Goal: Information Seeking & Learning: Learn about a topic

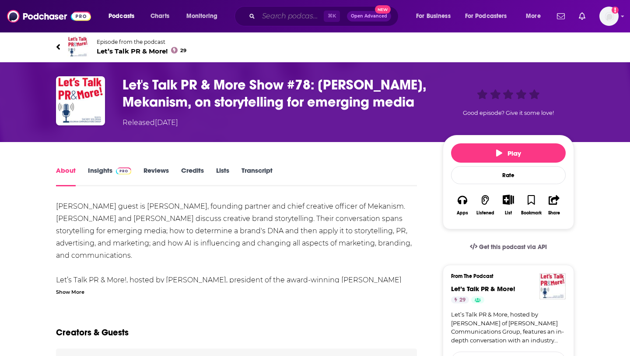
click at [275, 20] on input "Search podcasts, credits, & more..." at bounding box center [291, 16] width 65 height 14
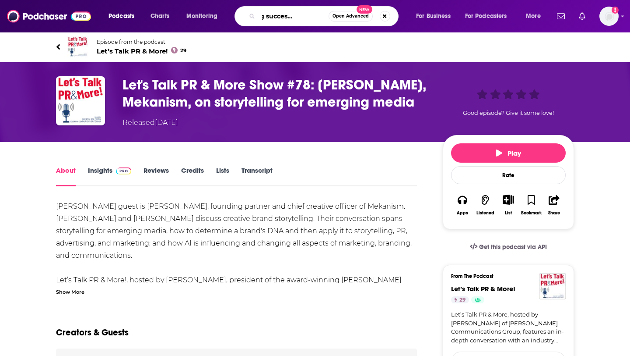
type input "designing successful startups"
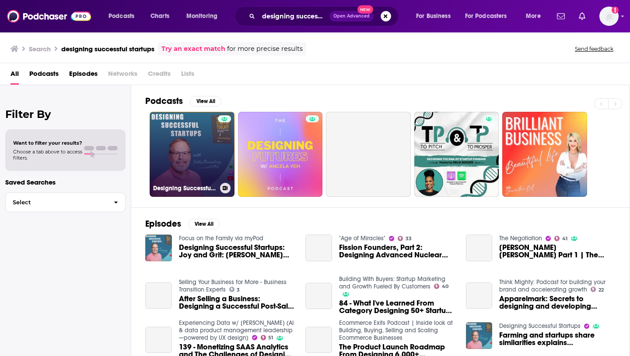
click at [196, 135] on link "Designing Successful Startups" at bounding box center [192, 154] width 85 height 85
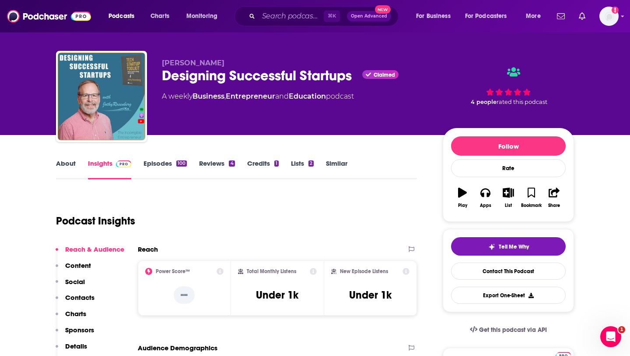
scroll to position [20, 0]
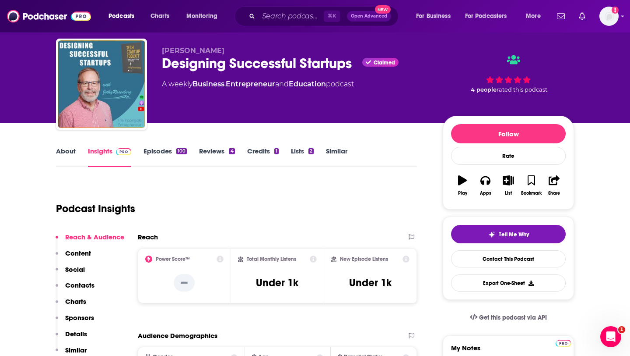
click at [165, 152] on link "Episodes 100" at bounding box center [165, 157] width 43 height 20
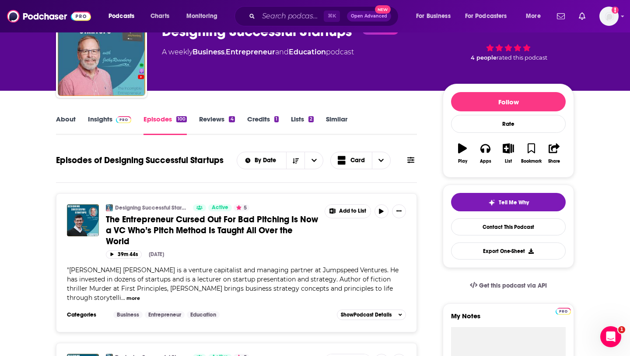
scroll to position [51, 0]
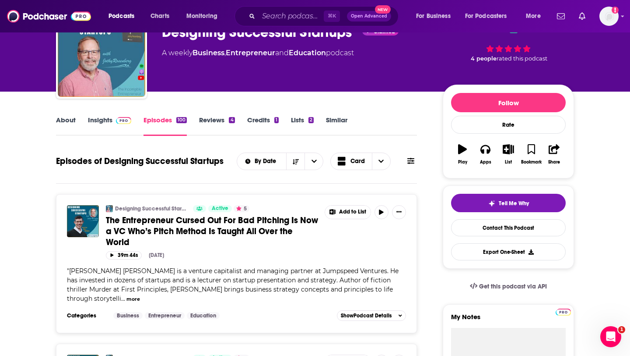
click at [73, 121] on link "About" at bounding box center [66, 126] width 20 height 20
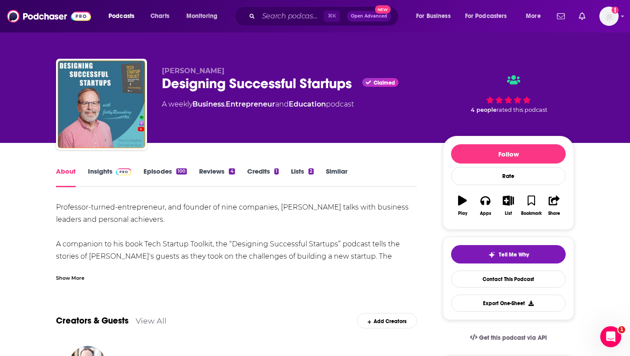
click at [98, 171] on link "Insights" at bounding box center [109, 177] width 43 height 20
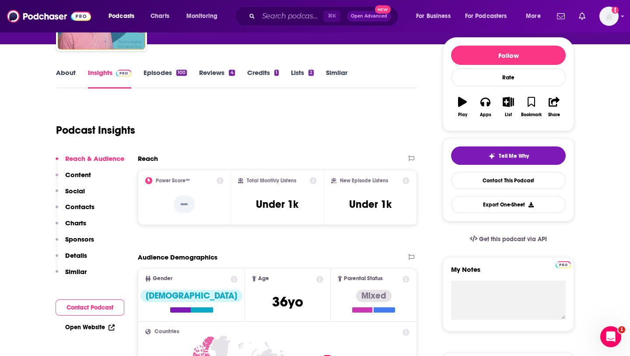
scroll to position [97, 0]
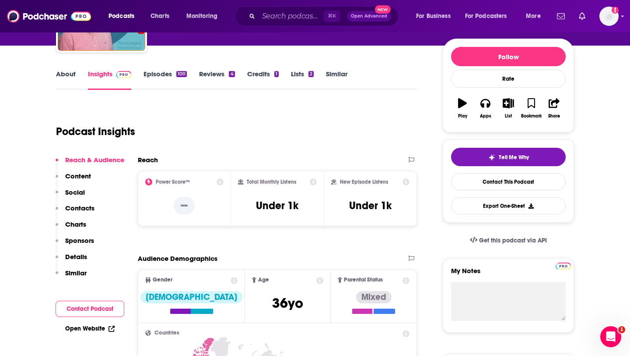
click at [75, 73] on link "About" at bounding box center [66, 80] width 20 height 20
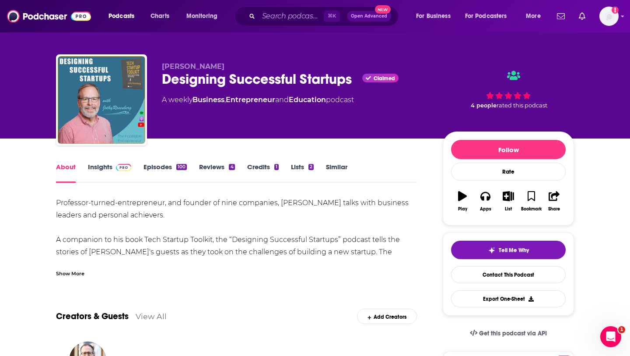
scroll to position [5, 0]
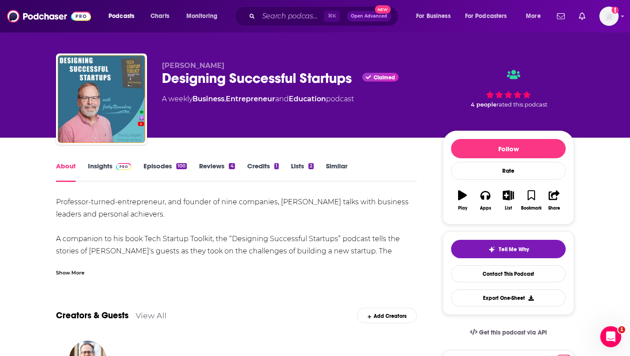
click at [76, 268] on div "Show More" at bounding box center [70, 272] width 28 height 8
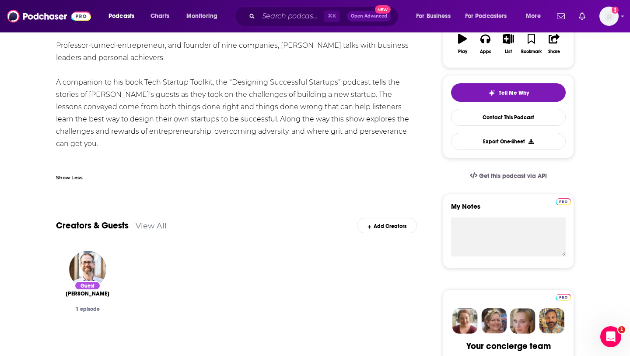
scroll to position [0, 0]
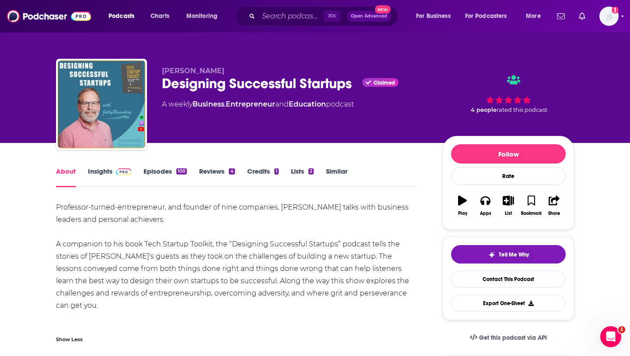
click at [388, 203] on div "Professor-turned-entrepreneur, and founder of nine companies, [PERSON_NAME] tal…" at bounding box center [236, 268] width 361 height 135
drag, startPoint x: 388, startPoint y: 203, endPoint x: 150, endPoint y: 219, distance: 238.8
click at [150, 219] on div "Professor-turned-entrepreneur, and founder of nine companies, [PERSON_NAME] tal…" at bounding box center [236, 268] width 361 height 135
copy div "business leaders and personal achievers"
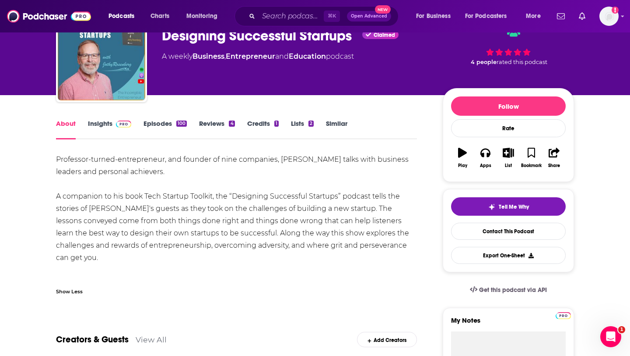
click at [258, 205] on div "Professor-turned-entrepreneur, and founder of nine companies, [PERSON_NAME] tal…" at bounding box center [236, 220] width 361 height 135
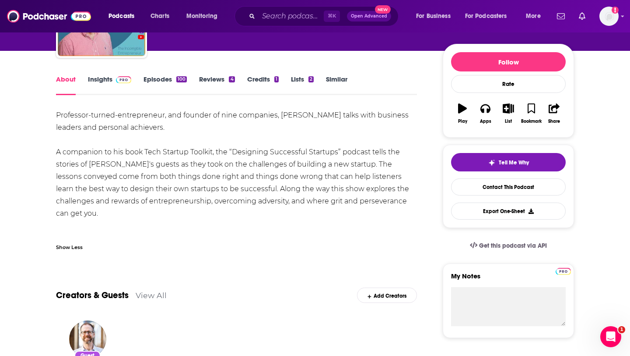
scroll to position [36, 0]
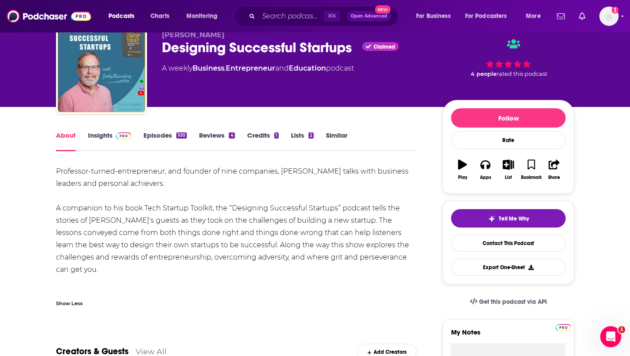
click at [94, 133] on link "Insights" at bounding box center [109, 141] width 43 height 20
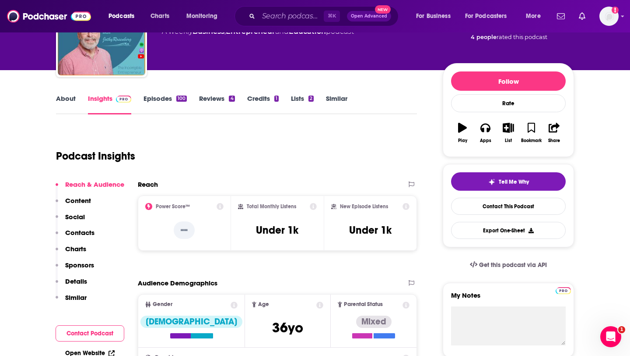
scroll to position [70, 0]
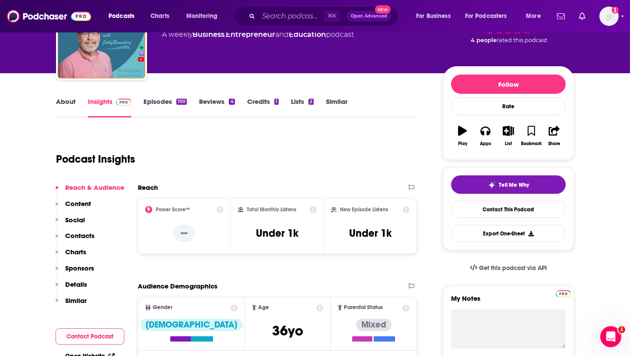
click at [154, 100] on link "Episodes 100" at bounding box center [165, 107] width 43 height 20
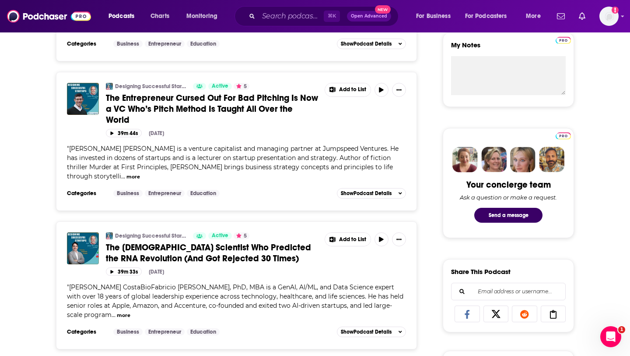
scroll to position [329, 0]
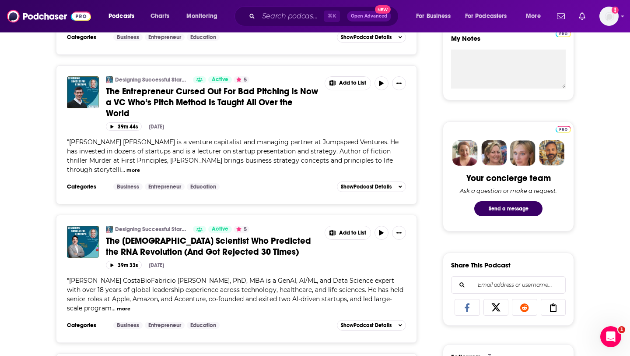
click at [130, 305] on button "more" at bounding box center [124, 308] width 14 height 7
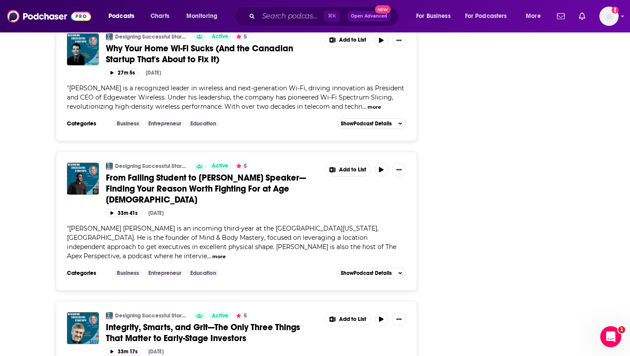
scroll to position [1391, 0]
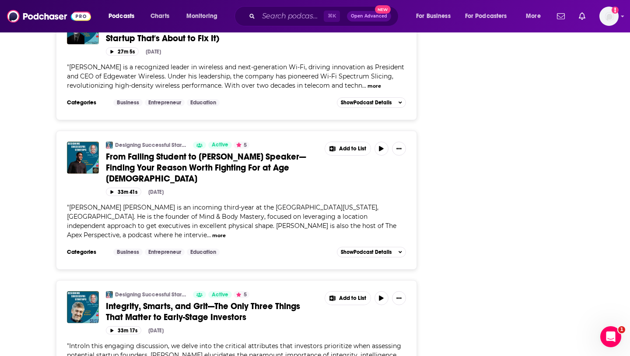
click at [371, 340] on div "" IntroIn this engaging discussion, we delve into the critical attributes that …" at bounding box center [236, 355] width 339 height 28
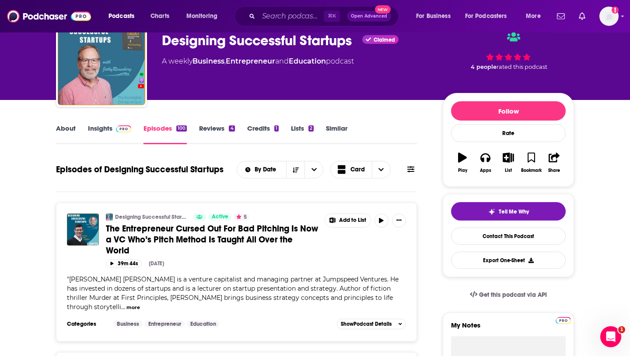
scroll to position [48, 0]
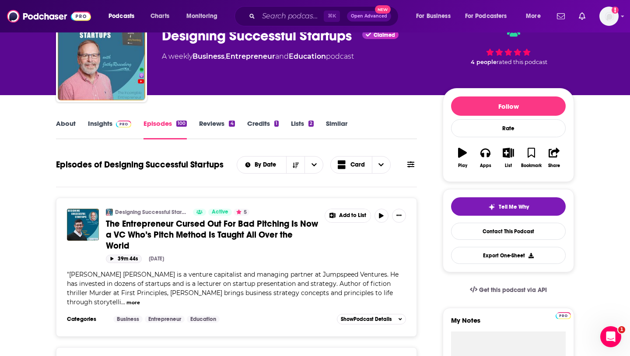
click at [119, 254] on button "39m 44s" at bounding box center [124, 258] width 36 height 8
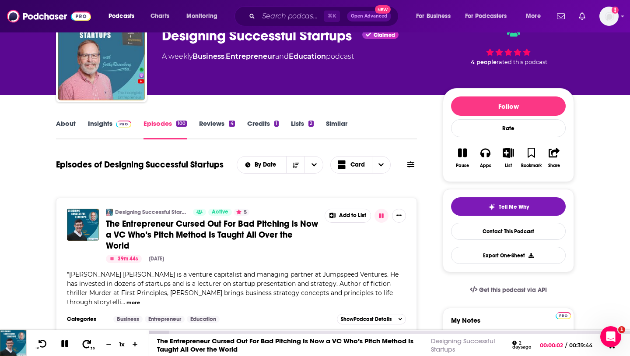
click at [85, 340] on icon at bounding box center [86, 343] width 11 height 9
click at [86, 340] on icon at bounding box center [86, 343] width 11 height 9
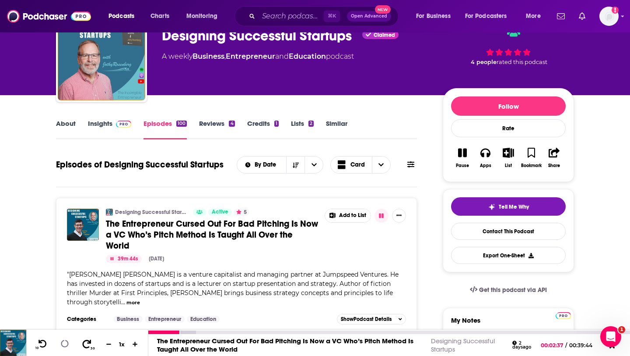
click at [86, 340] on icon at bounding box center [86, 343] width 11 height 9
click at [68, 340] on icon at bounding box center [64, 343] width 11 height 10
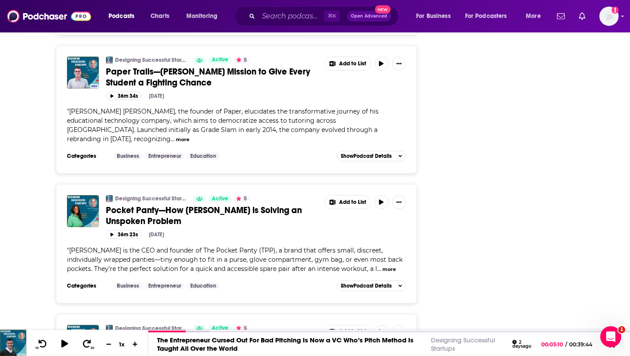
scroll to position [3857, 0]
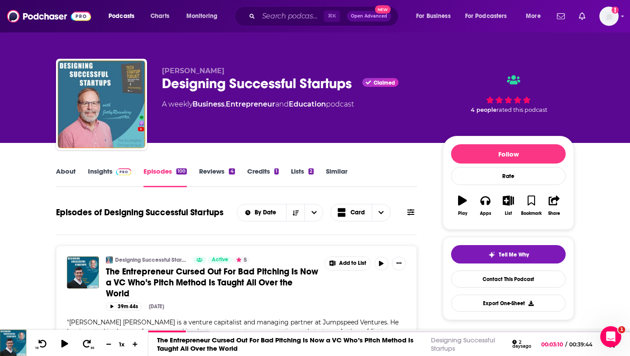
scroll to position [7230, 0]
